Goal: Task Accomplishment & Management: Complete application form

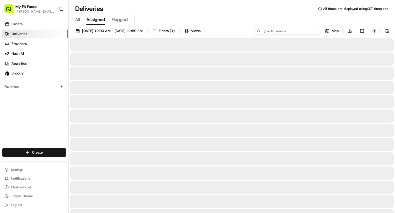
click at [284, 31] on input at bounding box center [287, 31] width 66 height 8
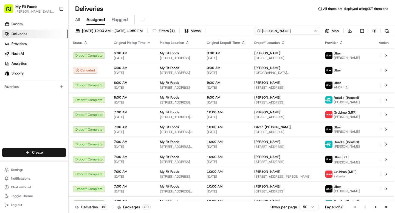
type input "[PERSON_NAME]"
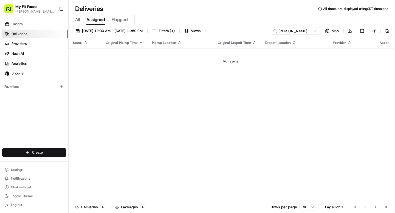
click at [25, 148] on html "My Fit Foods [EMAIL_ADDRESS][DOMAIN_NAME] Toggle Sidebar Orders Deliveries Prov…" at bounding box center [197, 106] width 395 height 213
click at [87, 163] on link "Delivery" at bounding box center [99, 163] width 61 height 10
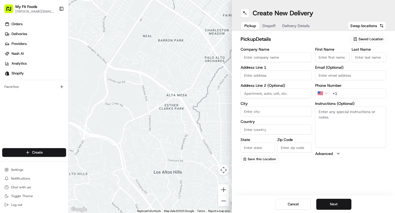
click at [365, 40] on span "Saved Location" at bounding box center [370, 39] width 25 height 5
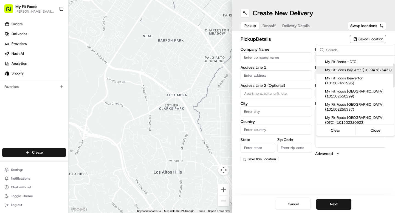
scroll to position [23, 0]
click at [351, 96] on span "My Fit Foods [GEOGRAPHIC_DATA] (101502550299)" at bounding box center [358, 94] width 67 height 10
type input "My Fit Foods [GEOGRAPHIC_DATA]"
type input "[STREET_ADDRESS]"
type input "Beaverton"
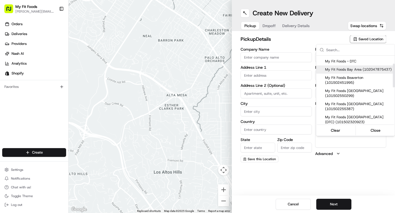
type input "US"
type input "OR"
type input "97005"
type input "[PHONE_NUMBER]"
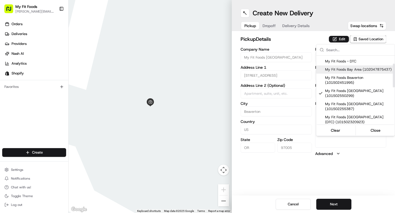
click at [284, 46] on html "My Fit Foods [EMAIL_ADDRESS][DOMAIN_NAME] Toggle Sidebar Orders Deliveries Prov…" at bounding box center [197, 106] width 395 height 213
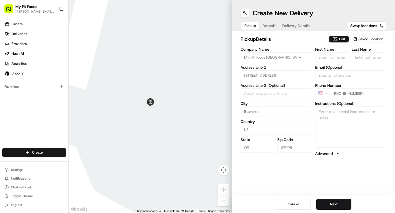
click at [267, 25] on button "Dropoff" at bounding box center [269, 26] width 20 height 8
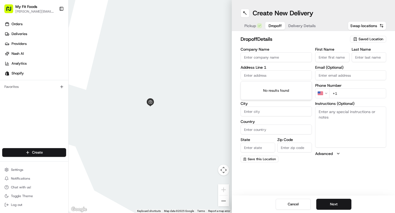
click at [259, 75] on input "text" at bounding box center [275, 75] width 71 height 10
paste input "[STREET_ADDRESS]"
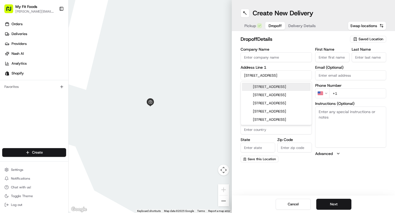
click at [275, 87] on div "[STREET_ADDRESS]" at bounding box center [276, 87] width 69 height 8
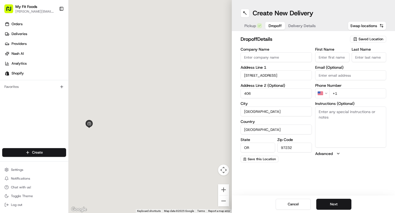
type input "[STREET_ADDRESS]"
type input "406"
type input "[GEOGRAPHIC_DATA]"
type input "OR"
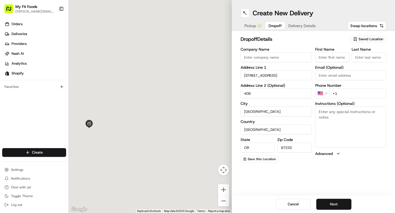
type input "97232"
type input "[STREET_ADDRESS]"
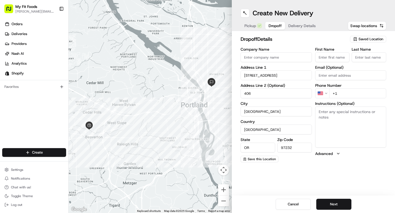
click at [244, 95] on input "406" at bounding box center [275, 94] width 71 height 10
type input "Apt 406"
click at [320, 57] on input "First Name" at bounding box center [332, 57] width 35 height 10
type input "[PERSON_NAME]"
click at [366, 56] on input "Last Name" at bounding box center [368, 57] width 35 height 10
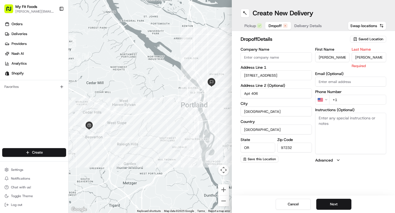
type input "[PERSON_NAME]"
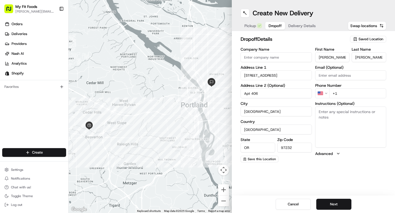
click at [352, 86] on div "First Name [PERSON_NAME] Last Name [PERSON_NAME] Email (Optional) Phone Number …" at bounding box center [350, 104] width 71 height 115
click at [340, 127] on textarea "Instructions (Optional)" at bounding box center [350, 127] width 71 height 41
type textarea "Call or text when here"
click at [342, 93] on input "+1" at bounding box center [357, 94] width 57 height 10
paste input "[PHONE_NUMBER]"
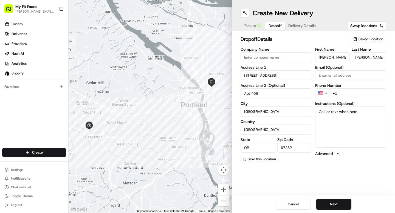
type input "[PHONE_NUMBER]"
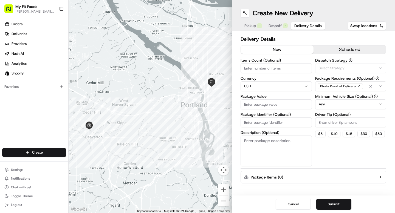
click at [294, 24] on span "Delivery Details" at bounding box center [307, 25] width 27 height 5
click at [257, 67] on input "Items Count (Optional)" at bounding box center [275, 68] width 71 height 10
type input "9"
click at [248, 139] on textarea "Description (Optional)" at bounding box center [275, 151] width 71 height 31
paste textarea "873821"
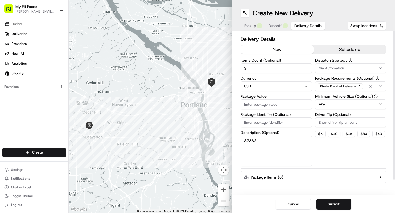
type textarea "873821"
click at [281, 105] on input "Package Value" at bounding box center [275, 104] width 71 height 10
type input "119.60"
click at [317, 132] on button "$ 5" at bounding box center [320, 134] width 10 height 7
type input "5"
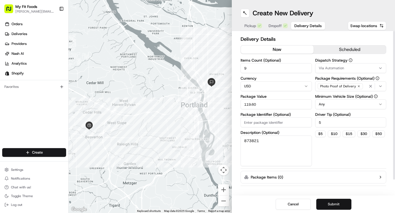
click at [330, 206] on button "Submit" at bounding box center [333, 204] width 35 height 11
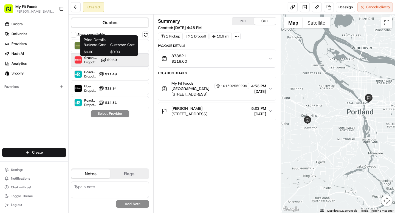
click at [119, 59] on div "Grubhub (MFF) Dropoff ETA 45 minutes $9.60" at bounding box center [110, 59] width 78 height 13
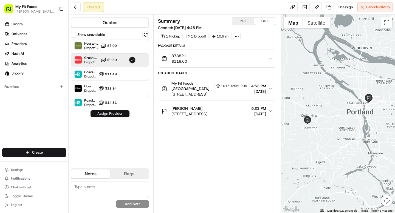
click at [111, 113] on button "Assign Provider" at bounding box center [109, 113] width 39 height 7
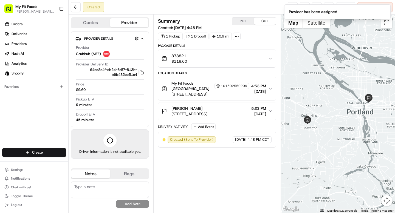
click at [264, 14] on div "Created Reassign Cancel Delivery" at bounding box center [232, 7] width 326 height 15
click at [385, 10] on icon "Notifications (F8)" at bounding box center [385, 9] width 4 height 4
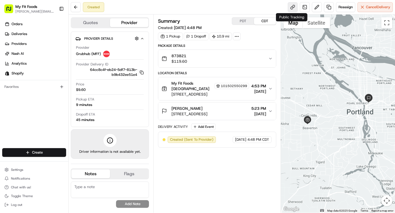
click at [293, 8] on link at bounding box center [292, 7] width 10 height 10
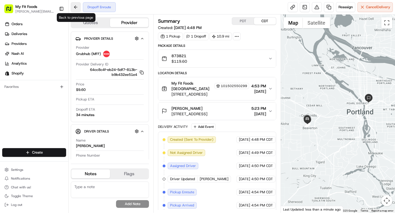
click at [77, 10] on button at bounding box center [76, 7] width 10 height 10
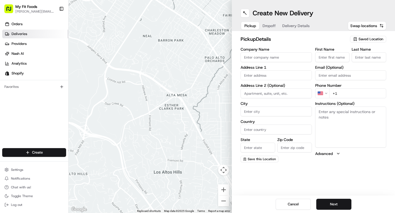
click at [26, 34] on span "Deliveries" at bounding box center [20, 34] width 16 height 5
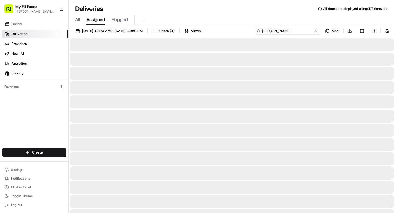
click at [297, 33] on input "[PERSON_NAME]" at bounding box center [287, 31] width 66 height 8
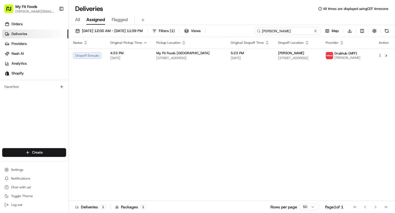
type input "[PERSON_NAME]"
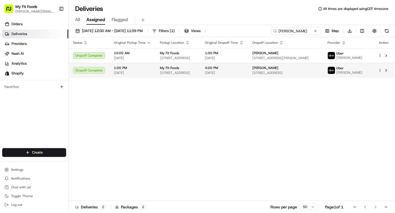
click at [378, 73] on html "My Fit Foods [EMAIL_ADDRESS][DOMAIN_NAME] Toggle Sidebar Orders Deliveries Prov…" at bounding box center [197, 106] width 395 height 213
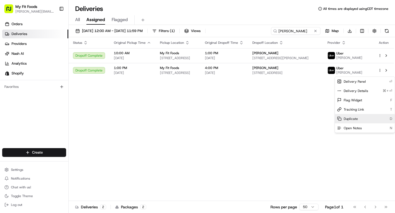
click at [346, 117] on span "Duplicate" at bounding box center [350, 119] width 14 height 4
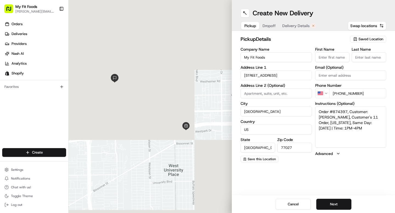
click at [298, 26] on span "Delivery Details" at bounding box center [295, 25] width 27 height 5
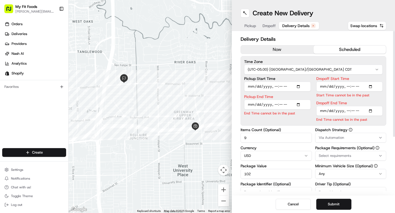
click at [259, 49] on button "now" at bounding box center [277, 49] width 73 height 8
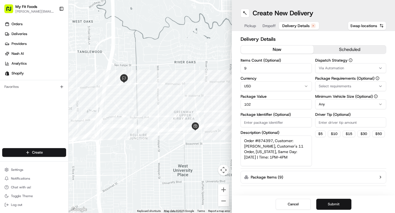
click at [330, 200] on button "Submit" at bounding box center [333, 204] width 35 height 11
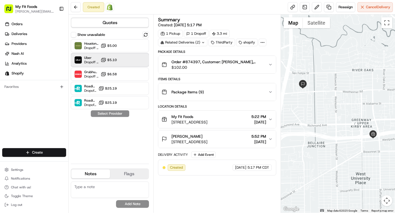
click at [122, 60] on div "Uber Dropoff ETA 42 minutes $5.10" at bounding box center [110, 59] width 78 height 13
click at [116, 114] on button "Assign Provider" at bounding box center [109, 113] width 39 height 7
